Goal: Transaction & Acquisition: Register for event/course

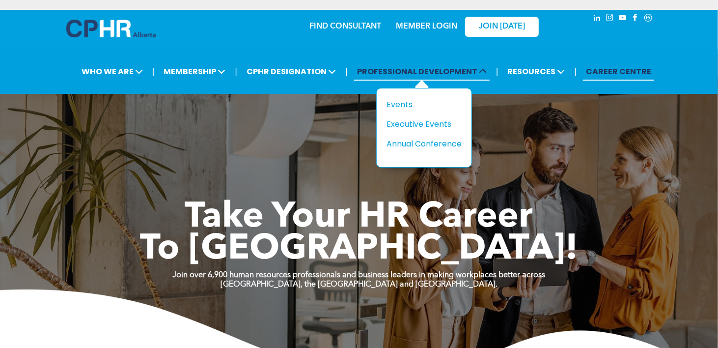
click at [404, 70] on span "PROFESSIONAL DEVELOPMENT" at bounding box center [422, 71] width 136 height 18
click at [402, 101] on div "Events" at bounding box center [421, 104] width 68 height 12
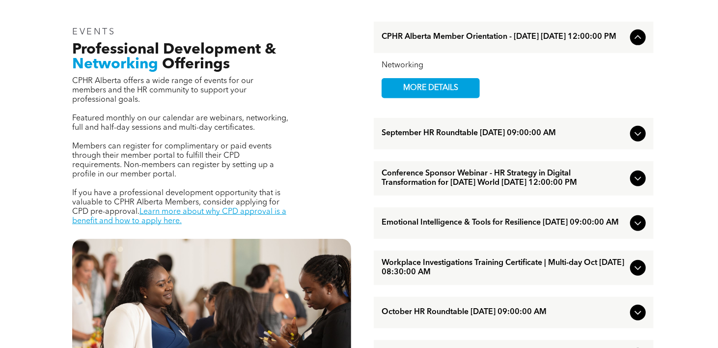
scroll to position [344, 0]
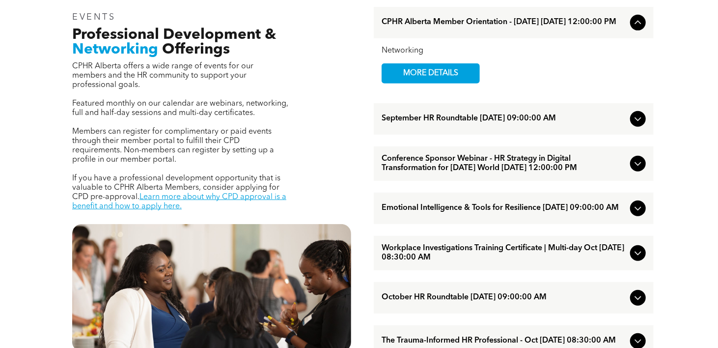
click at [639, 214] on icon at bounding box center [638, 208] width 12 height 12
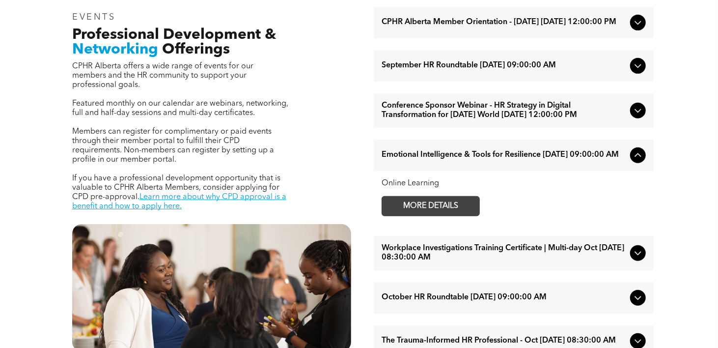
click at [442, 216] on span "MORE DETAILS" at bounding box center [431, 205] width 78 height 19
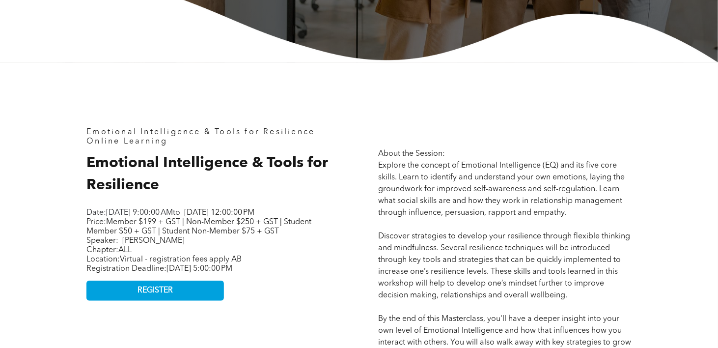
scroll to position [344, 0]
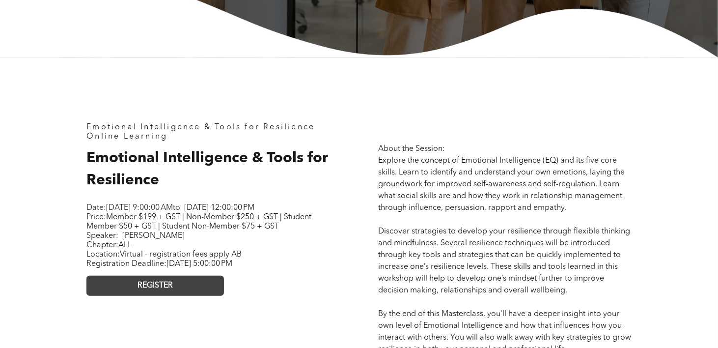
click at [160, 290] on span "REGISTER" at bounding box center [155, 285] width 35 height 9
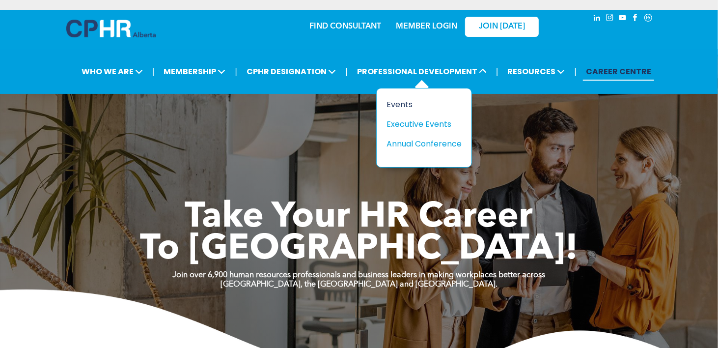
click at [396, 101] on div "Events" at bounding box center [421, 104] width 68 height 12
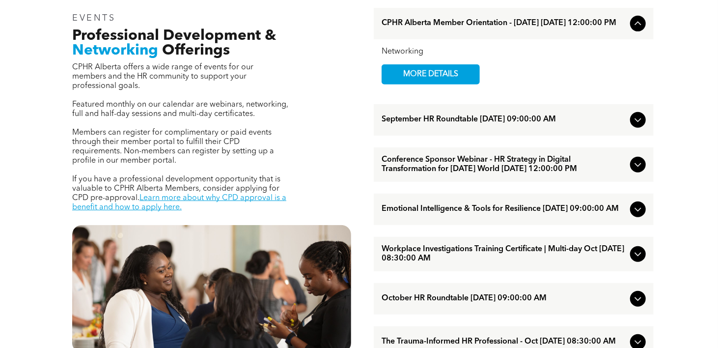
scroll to position [344, 0]
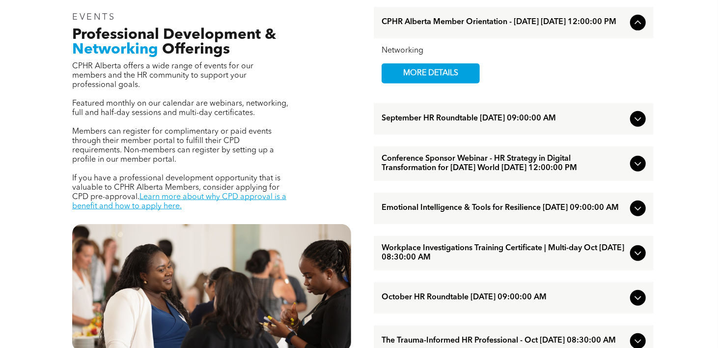
click at [635, 214] on icon at bounding box center [638, 208] width 12 height 12
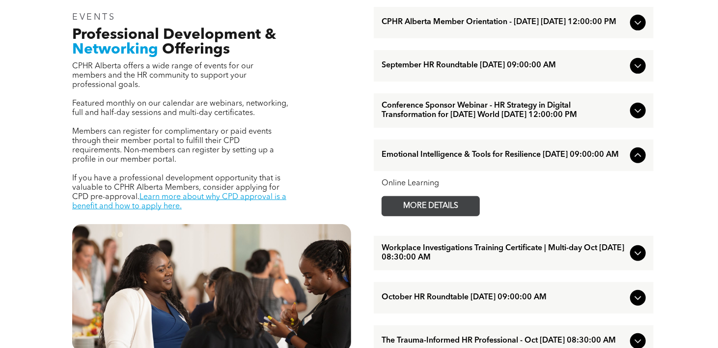
click at [456, 216] on span "MORE DETAILS" at bounding box center [431, 205] width 78 height 19
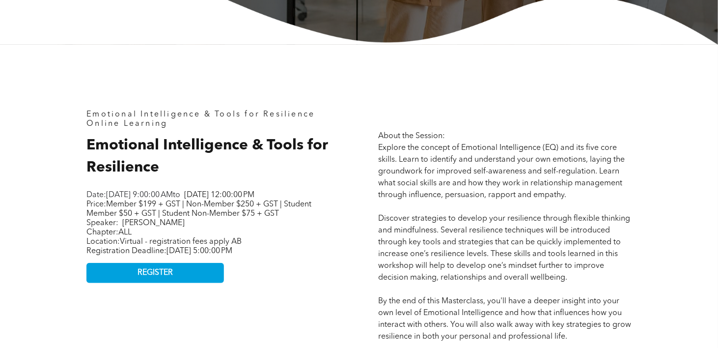
scroll to position [393, 0]
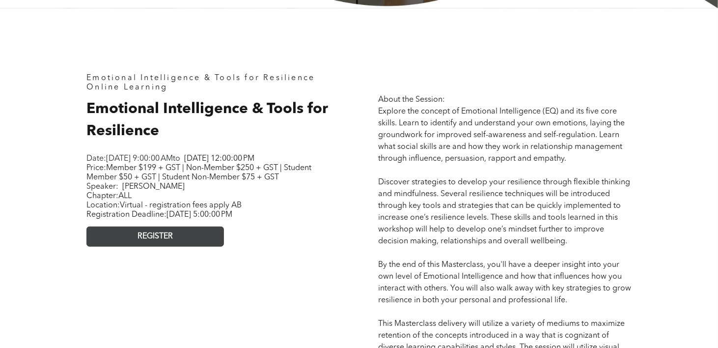
click at [193, 247] on link "REGISTER" at bounding box center [155, 236] width 138 height 20
